Goal: Transaction & Acquisition: Obtain resource

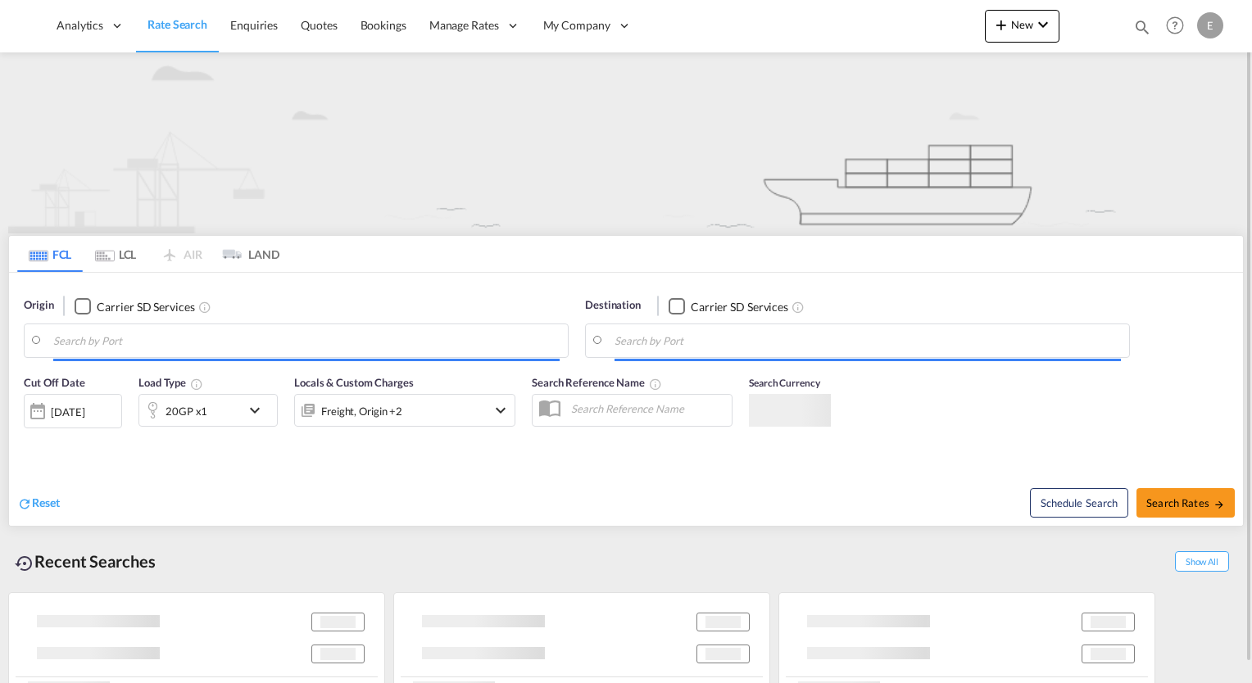
type input "Tacoma, [GEOGRAPHIC_DATA], USTIW"
type input "[GEOGRAPHIC_DATA], [GEOGRAPHIC_DATA]"
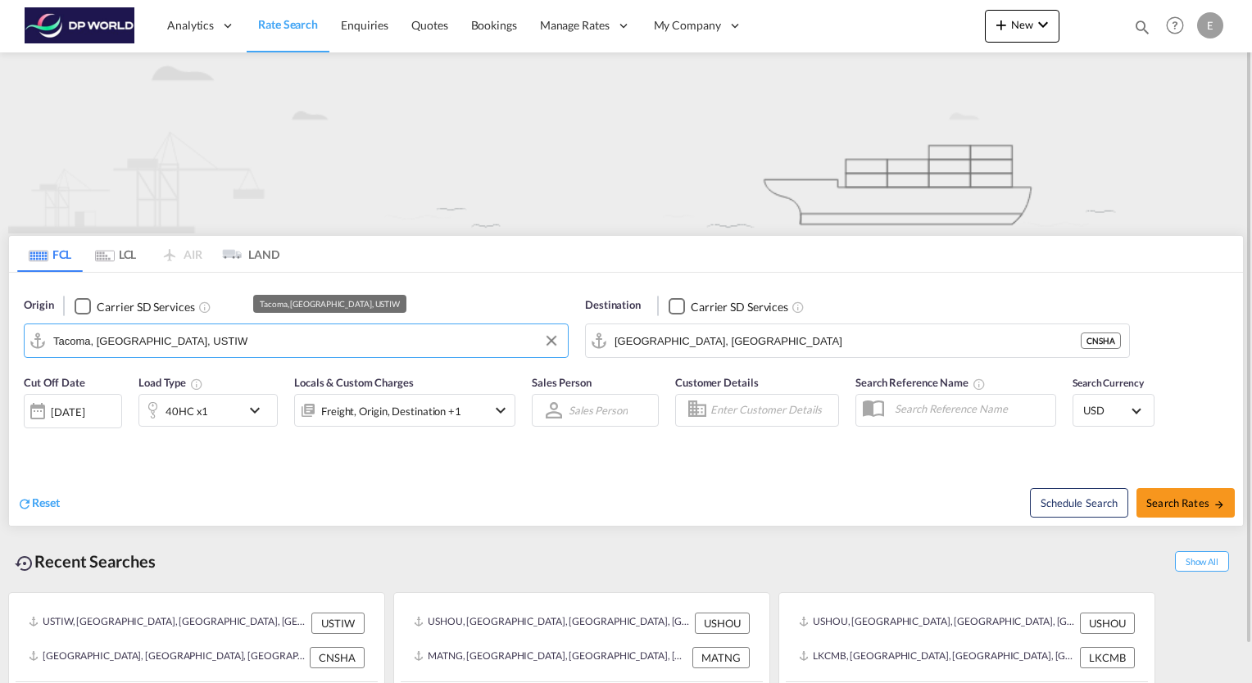
click at [148, 342] on input "Tacoma, [GEOGRAPHIC_DATA], USTIW" at bounding box center [306, 340] width 506 height 25
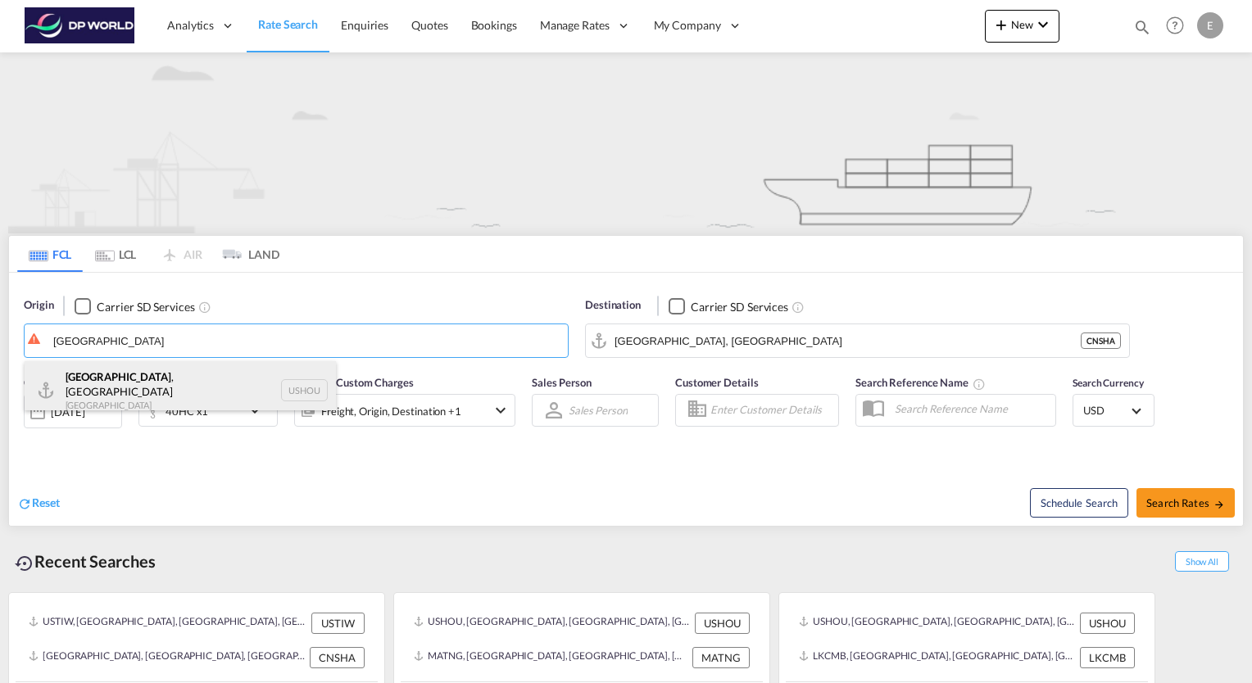
click at [103, 376] on div "[GEOGRAPHIC_DATA] , [GEOGRAPHIC_DATA] [GEOGRAPHIC_DATA] USHOU" at bounding box center [180, 390] width 311 height 59
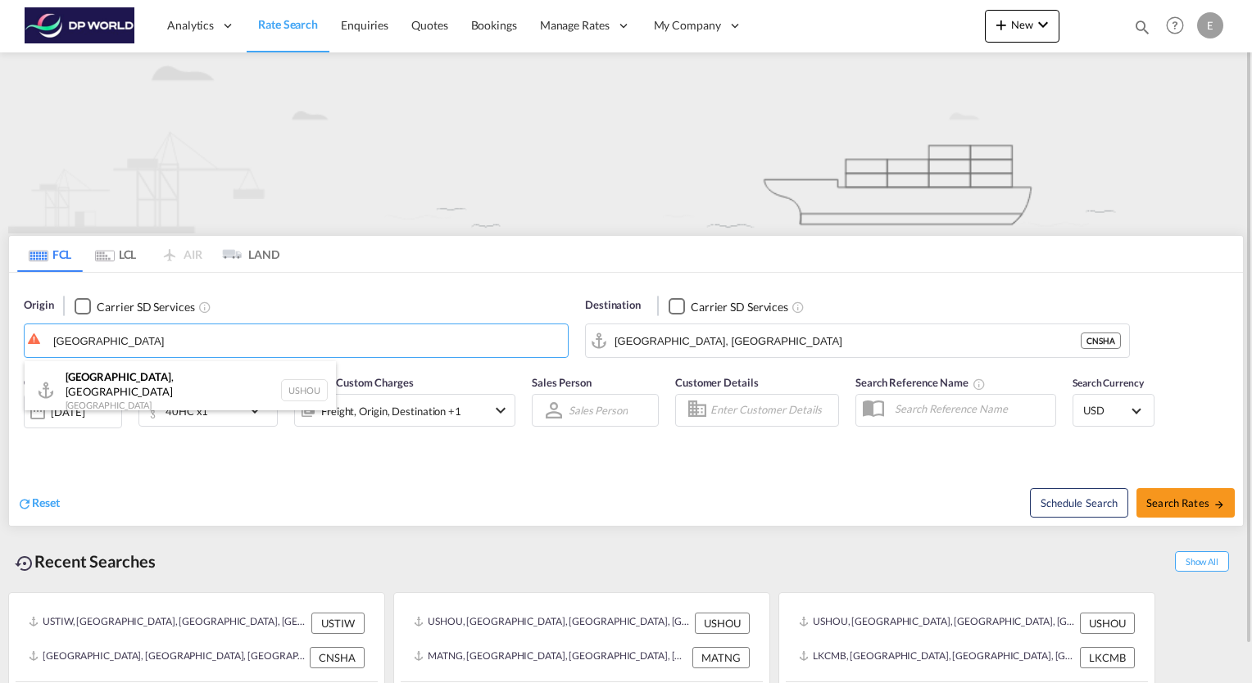
type input "[GEOGRAPHIC_DATA], [GEOGRAPHIC_DATA], USHOU"
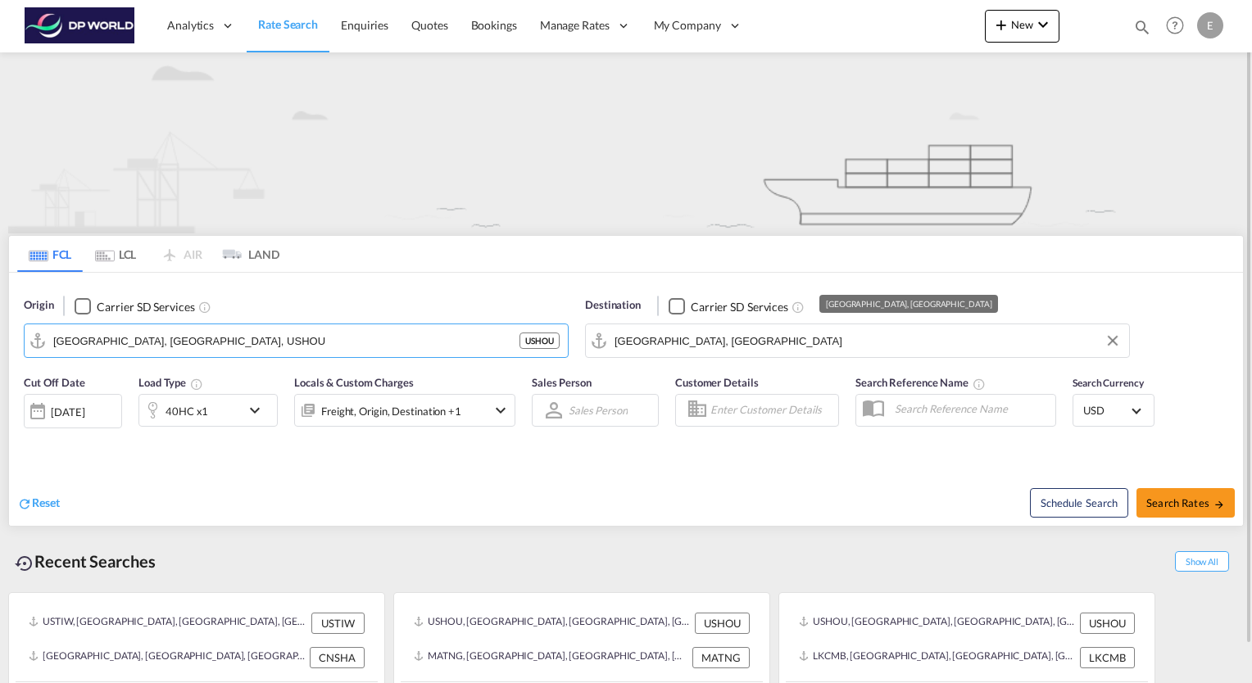
click at [653, 343] on input "[GEOGRAPHIC_DATA], [GEOGRAPHIC_DATA]" at bounding box center [867, 340] width 506 height 25
type input "a"
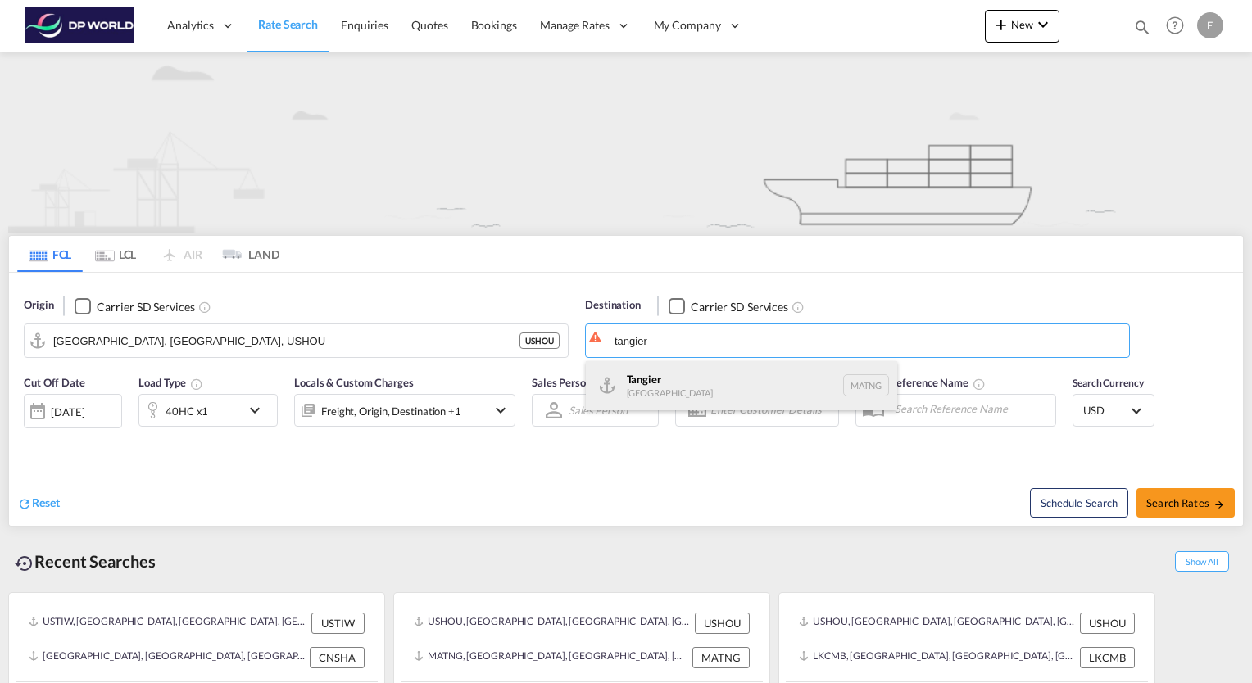
click at [655, 383] on div "Tangier [GEOGRAPHIC_DATA] [GEOGRAPHIC_DATA]" at bounding box center [741, 385] width 311 height 49
type input "Tangier, MATNG"
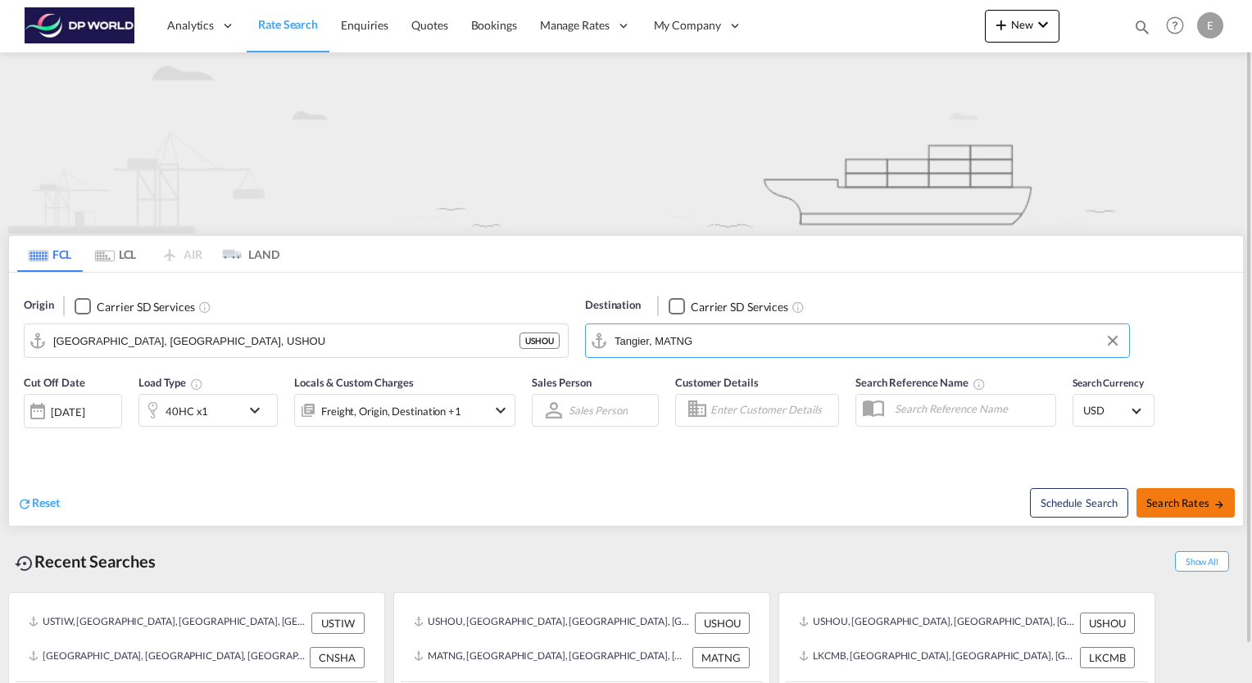
click at [1202, 504] on span "Search Rates" at bounding box center [1185, 502] width 79 height 13
type input "USHOU to MATNG / [DATE]"
